Goal: Navigation & Orientation: Find specific page/section

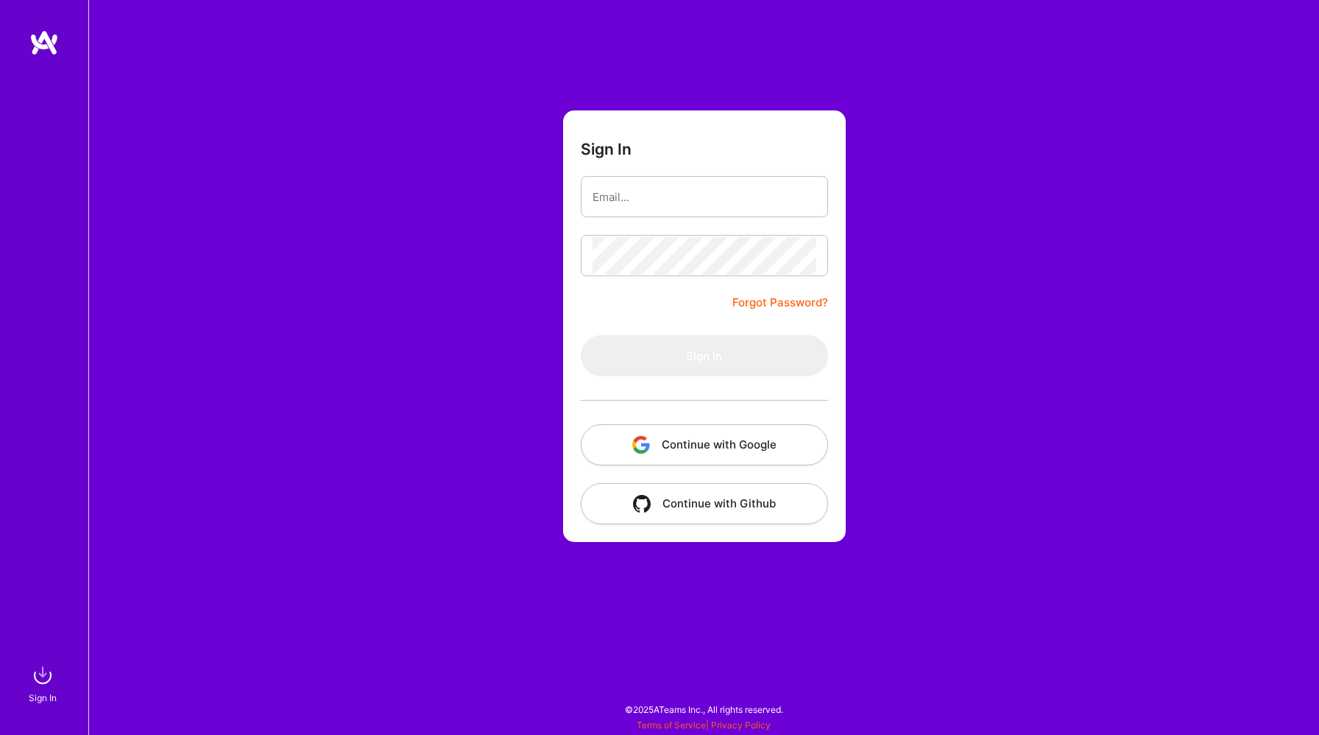
click at [653, 442] on button "Continue with Google" at bounding box center [704, 444] width 247 height 41
click at [657, 439] on button "Continue with Google" at bounding box center [704, 444] width 247 height 41
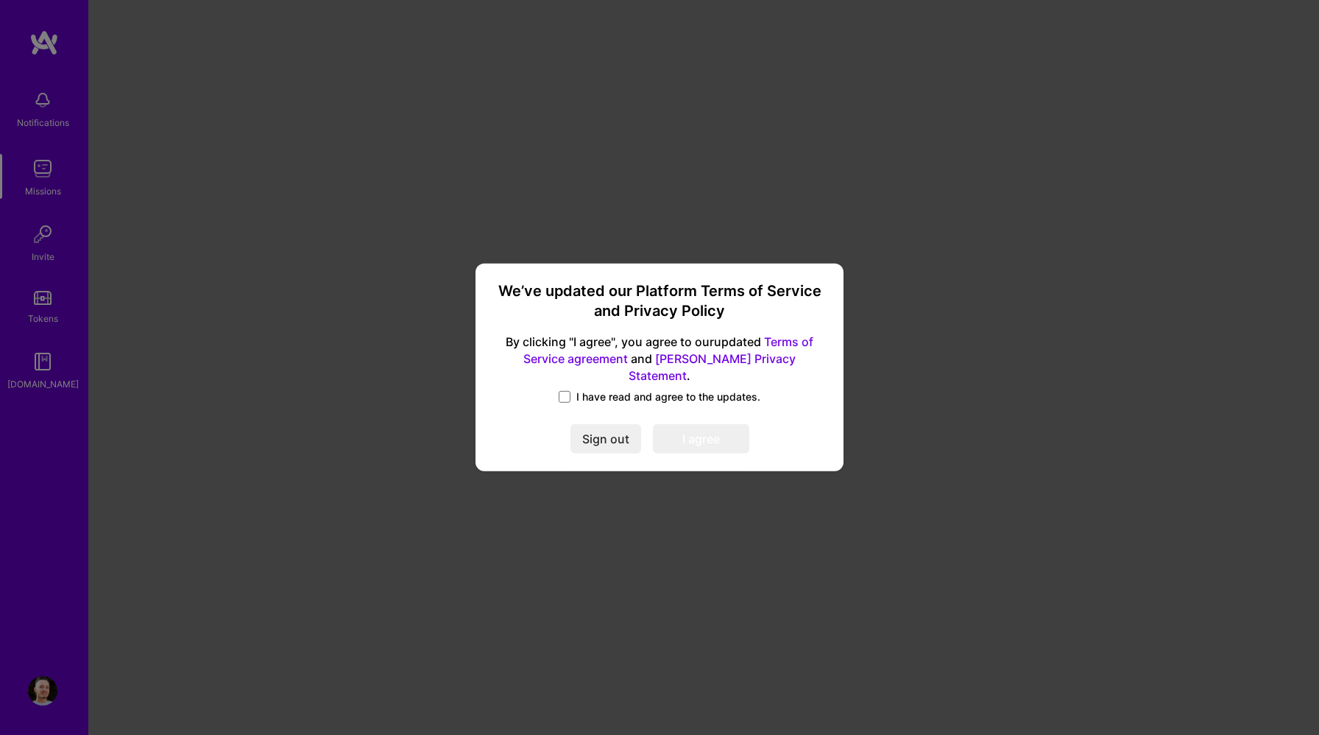
click at [573, 390] on label "I have read and agree to the updates." at bounding box center [660, 396] width 202 height 15
click at [0, 0] on input "I have read and agree to the updates." at bounding box center [0, 0] width 0 height 0
click at [699, 431] on button "I agree" at bounding box center [701, 439] width 96 height 29
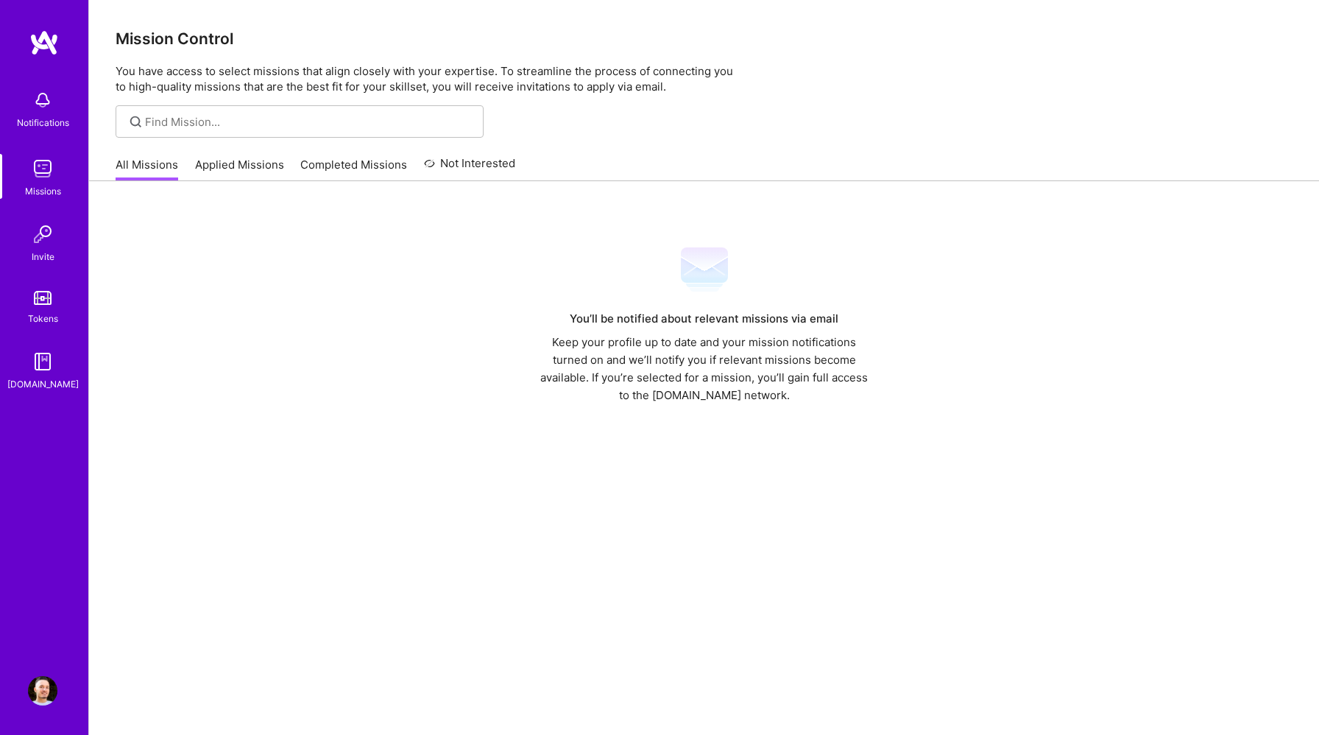
click at [201, 169] on link "Applied Missions" at bounding box center [239, 169] width 89 height 24
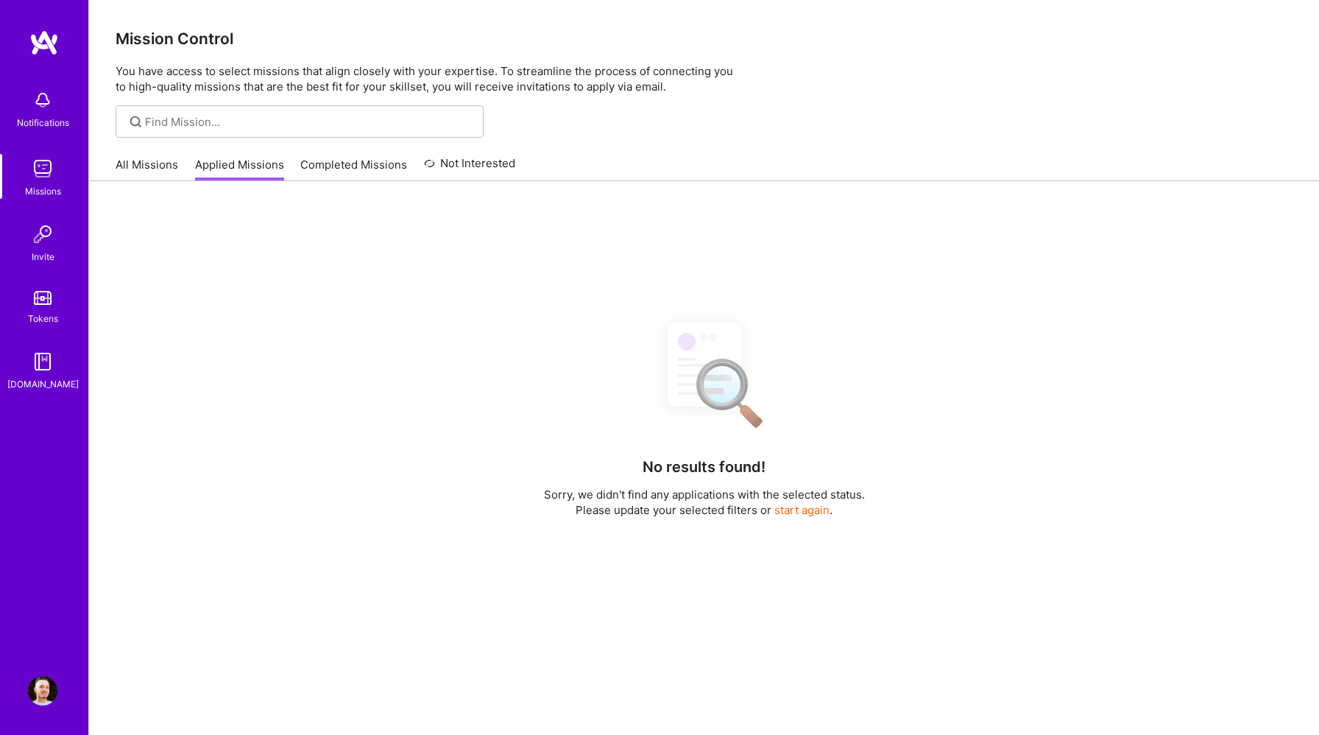
click at [319, 168] on link "Completed Missions" at bounding box center [353, 169] width 107 height 24
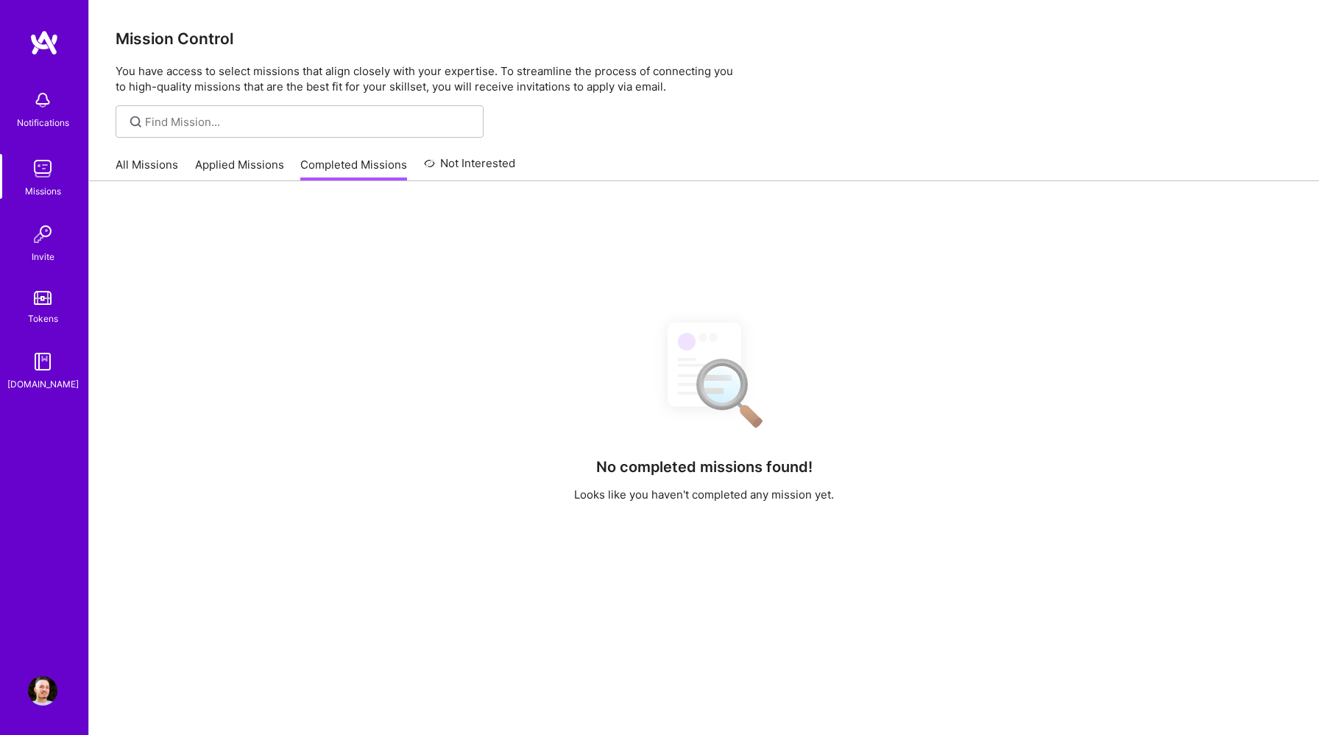
click at [468, 175] on link "Not Interested" at bounding box center [470, 168] width 92 height 27
click at [167, 174] on link "All Missions" at bounding box center [147, 169] width 63 height 24
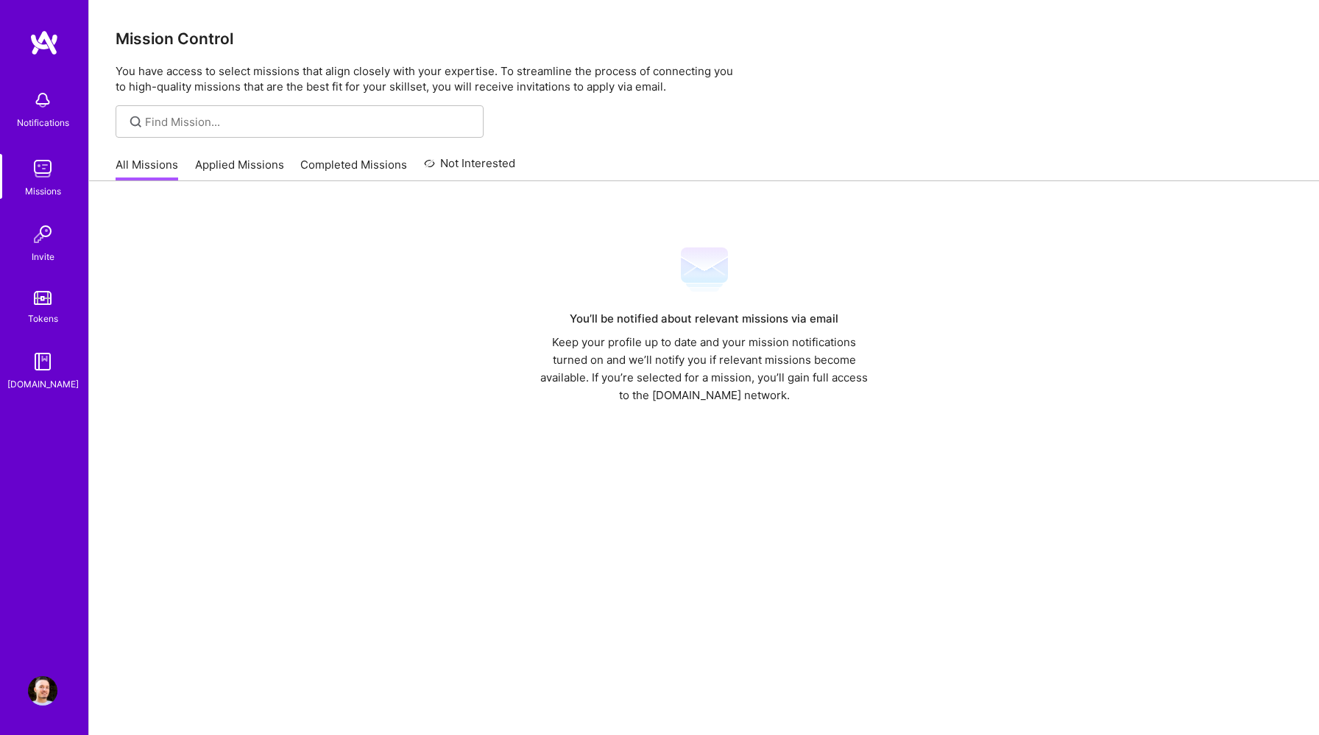
click at [37, 687] on img at bounding box center [42, 690] width 29 height 29
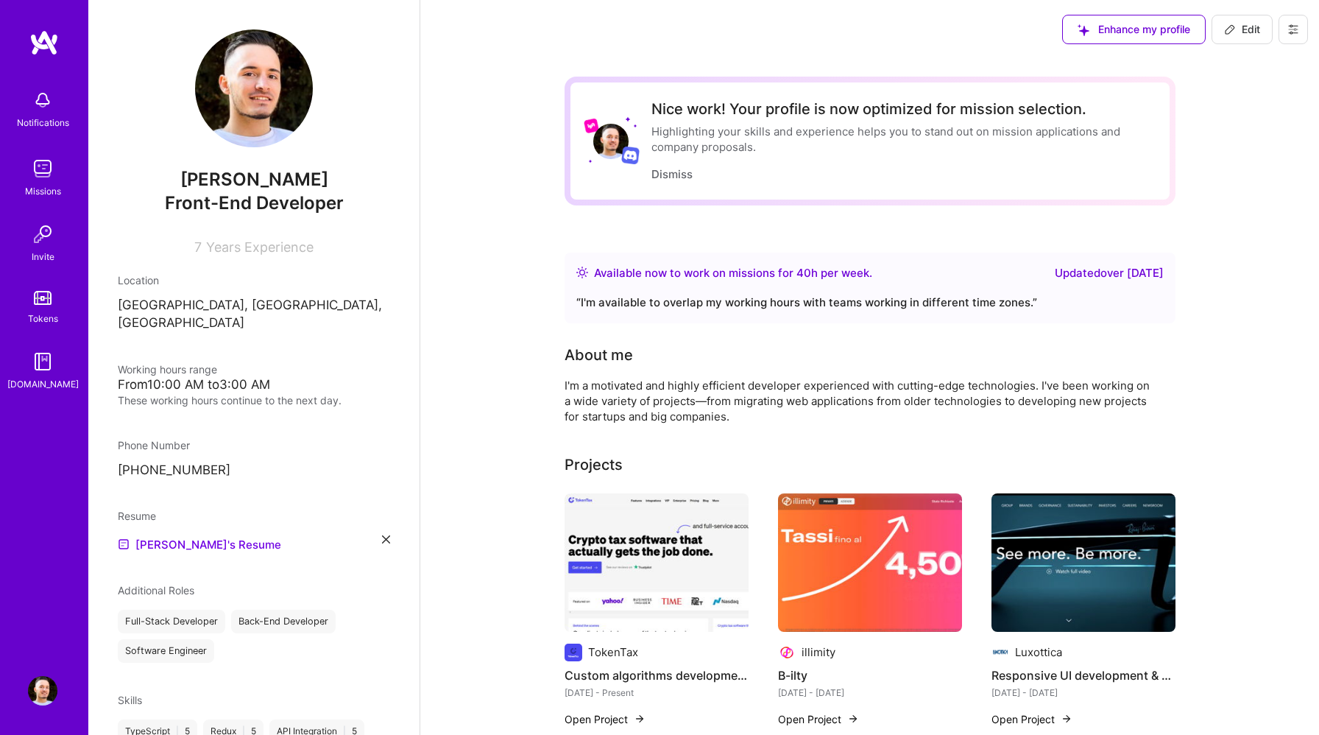
click at [36, 183] on div "Missions" at bounding box center [43, 190] width 36 height 15
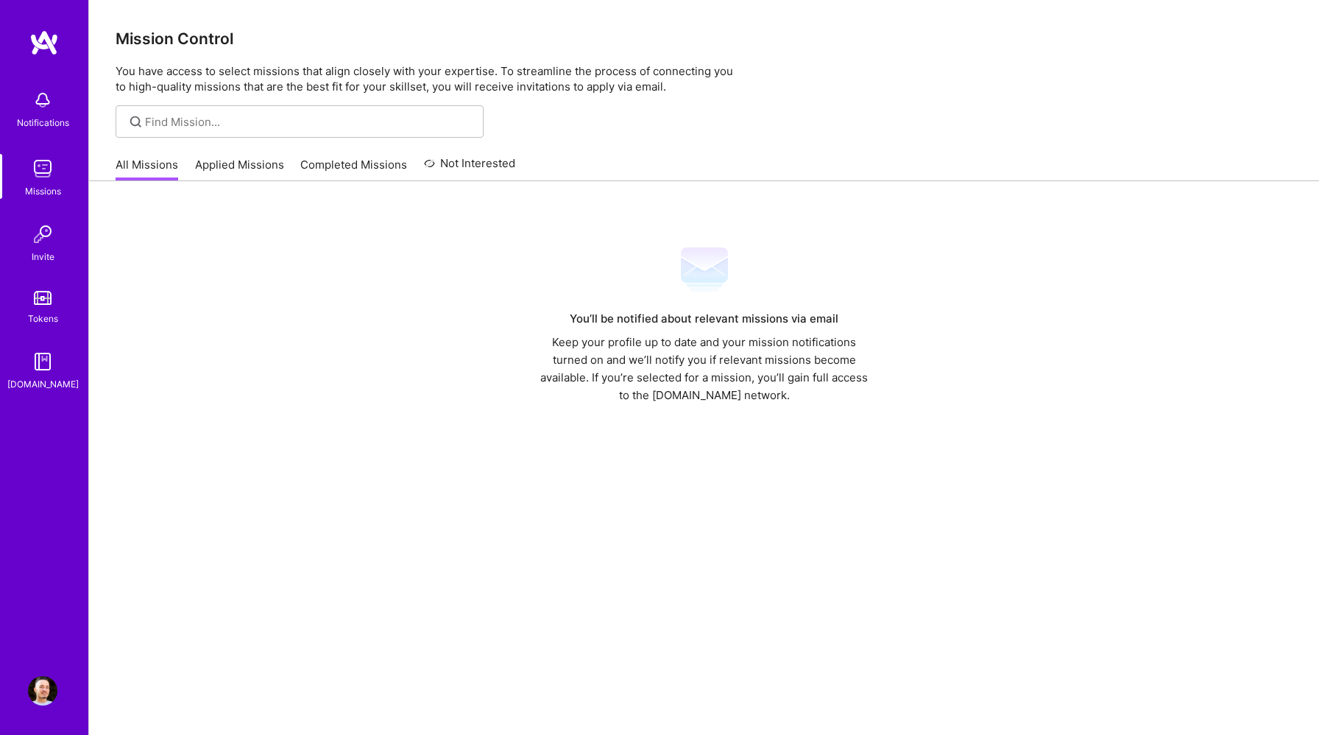
click at [221, 167] on link "Applied Missions" at bounding box center [239, 169] width 89 height 24
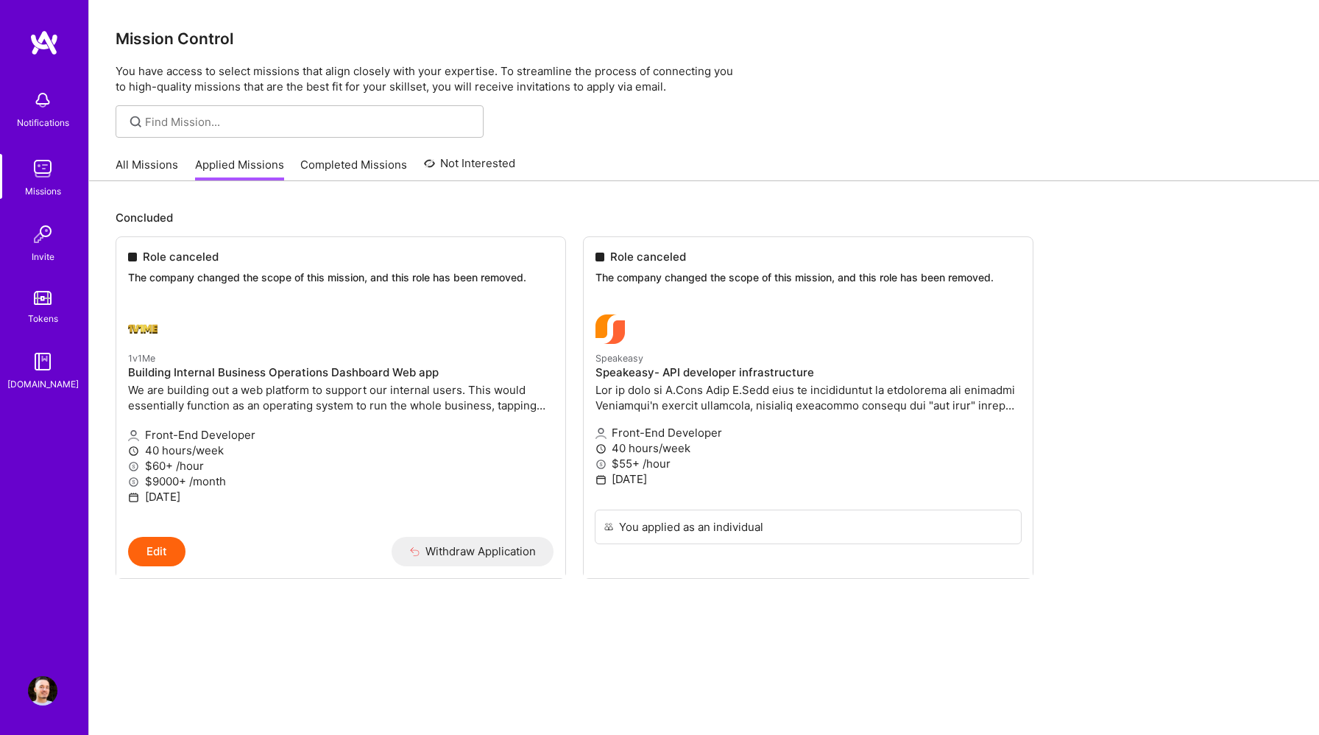
click at [340, 166] on link "Completed Missions" at bounding box center [353, 169] width 107 height 24
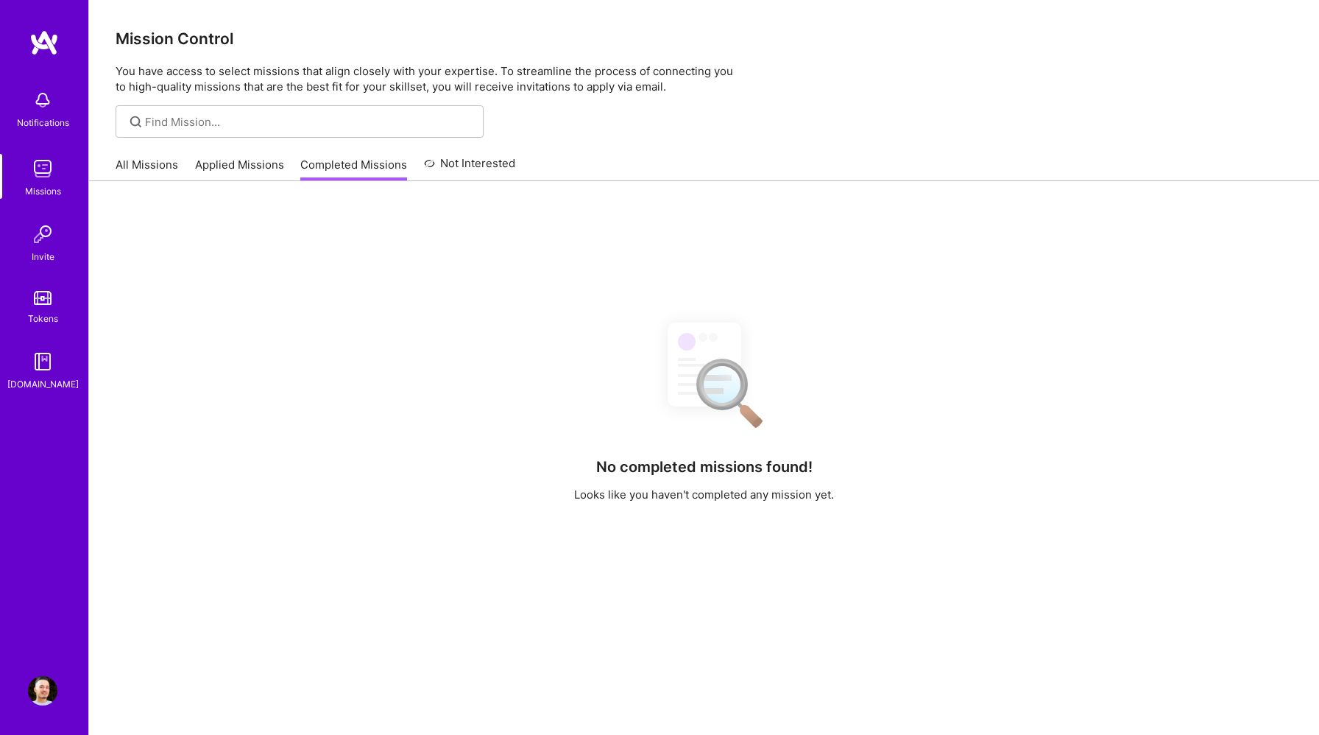
click at [496, 153] on div "All Missions Applied Missions Completed Missions Not Interested" at bounding box center [316, 165] width 400 height 32
click at [481, 169] on link "Not Interested" at bounding box center [470, 168] width 92 height 27
click at [139, 153] on div "All Missions Applied Missions Completed Missions Not Interested" at bounding box center [316, 165] width 400 height 32
click at [141, 163] on link "All Missions" at bounding box center [147, 169] width 63 height 24
